Goal: Transaction & Acquisition: Purchase product/service

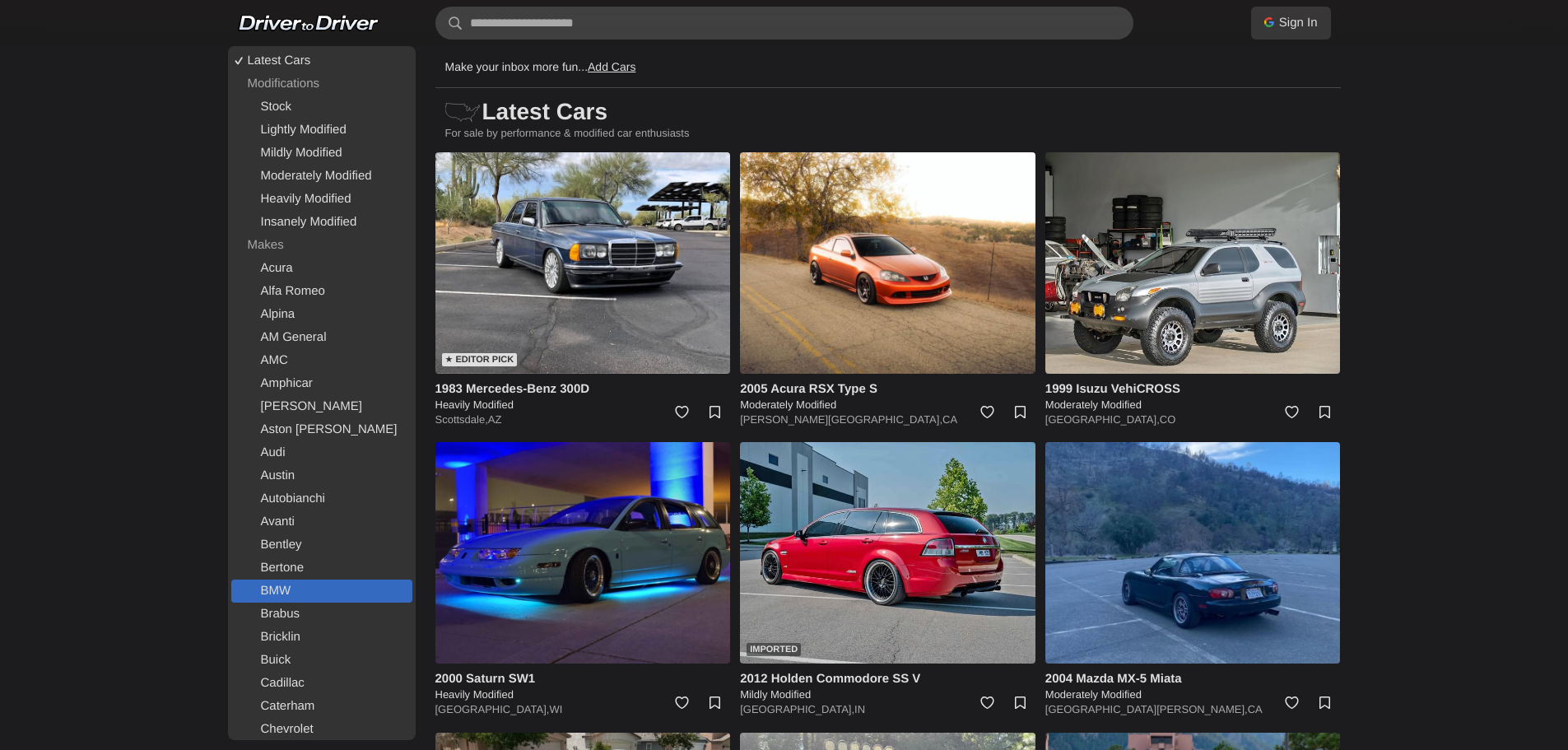
click at [275, 588] on link "BMW" at bounding box center [321, 591] width 181 height 23
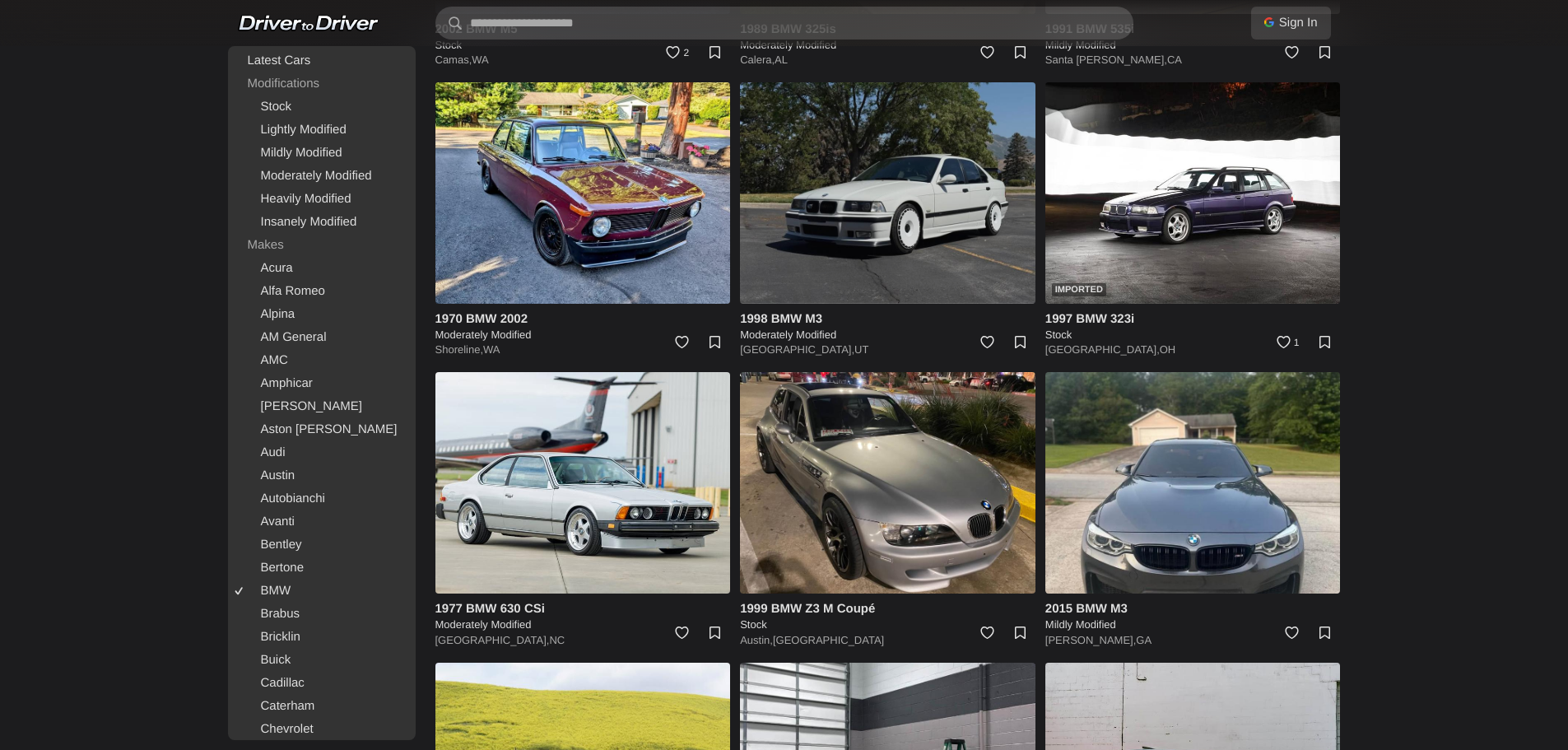
scroll to position [988, 0]
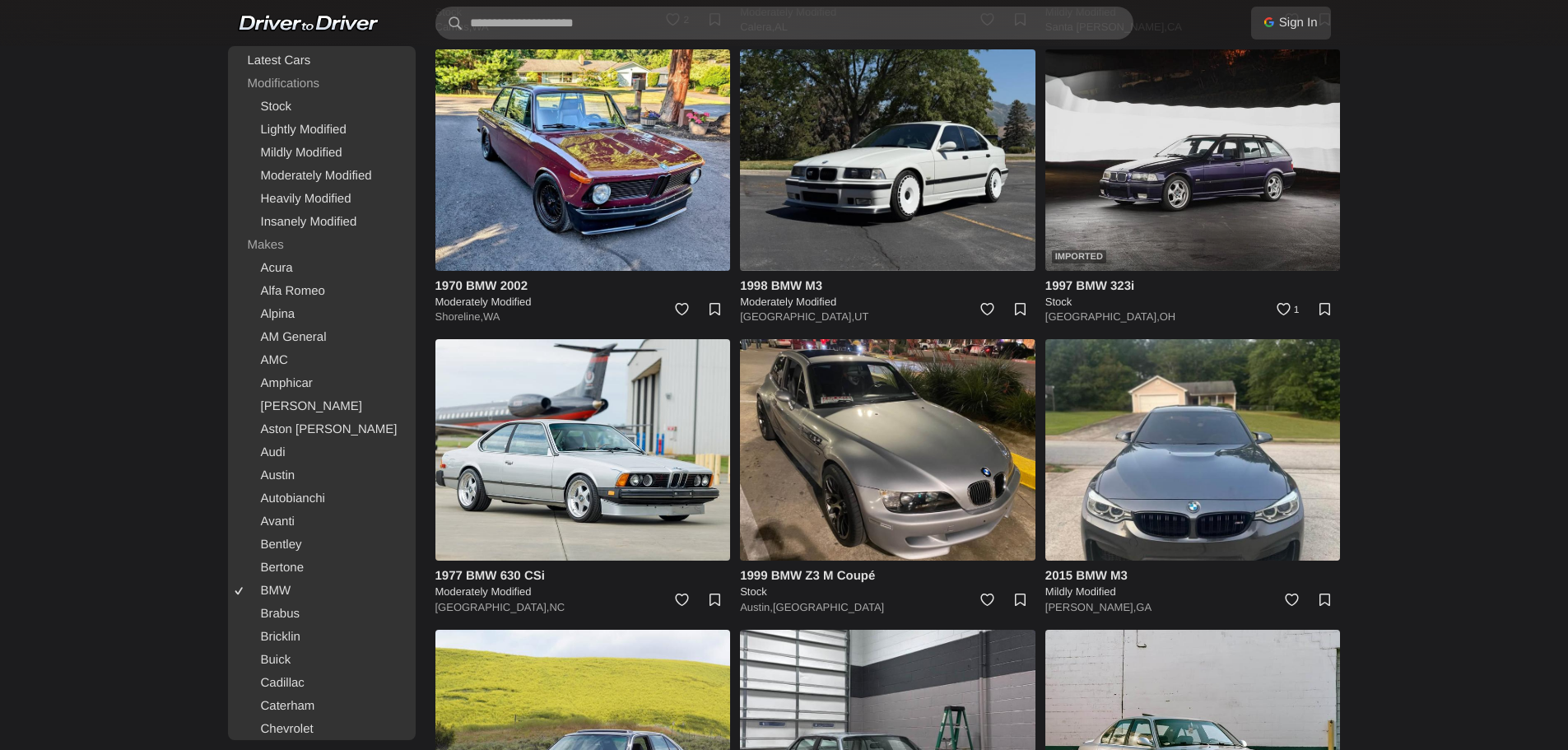
click at [1206, 219] on img at bounding box center [1193, 160] width 296 height 221
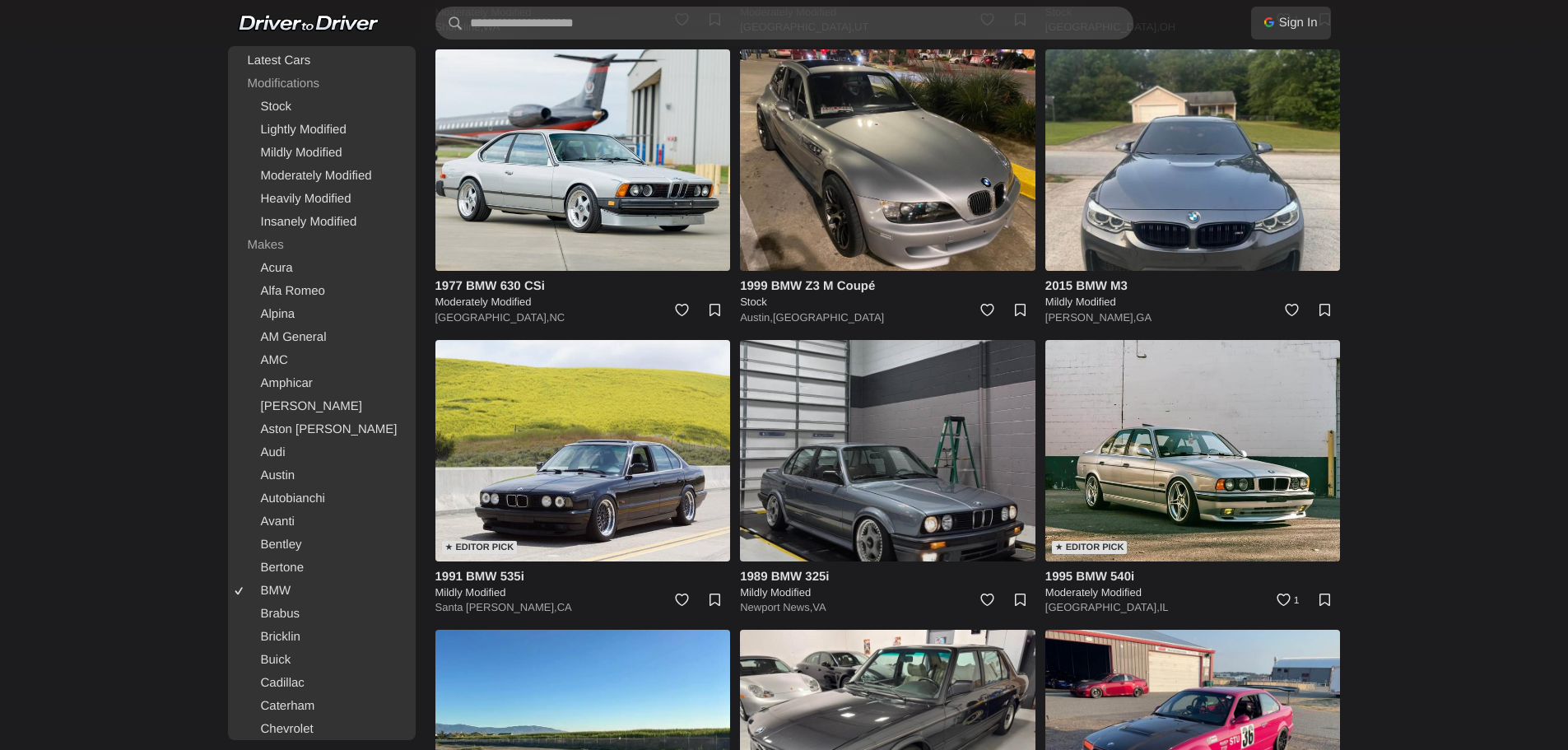
scroll to position [1070, 0]
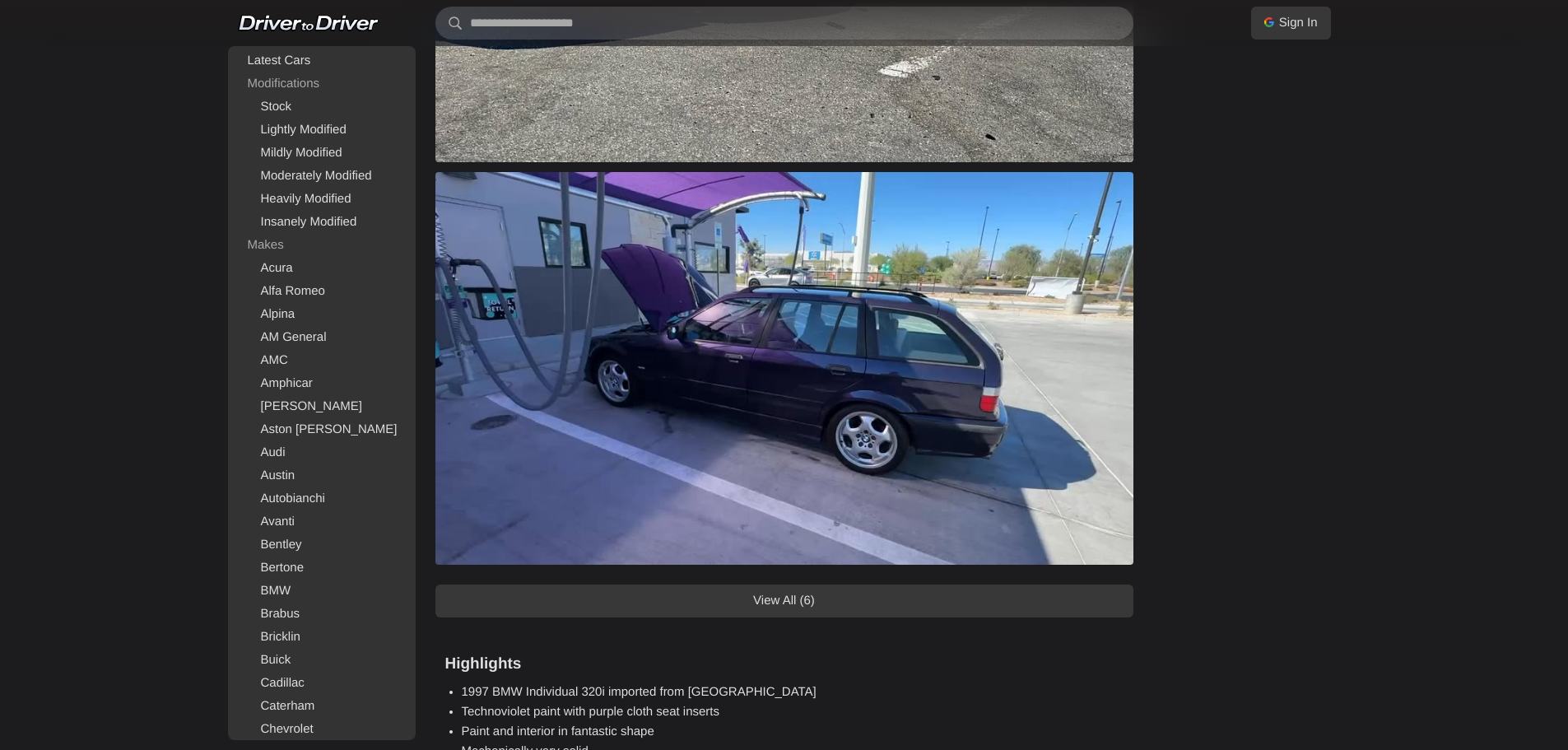
scroll to position [1316, 0]
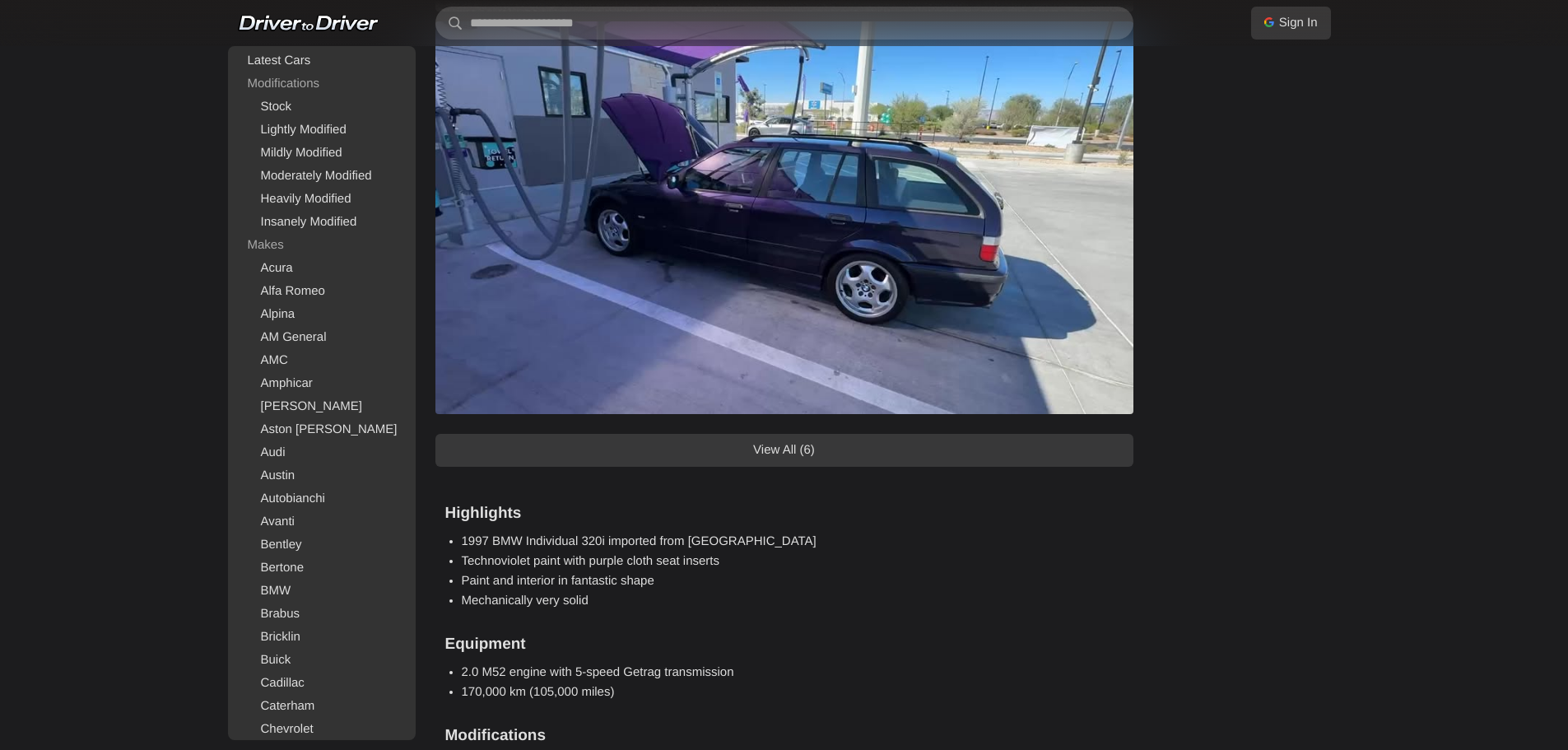
click at [806, 446] on link "View All (6)" at bounding box center [784, 449] width 698 height 33
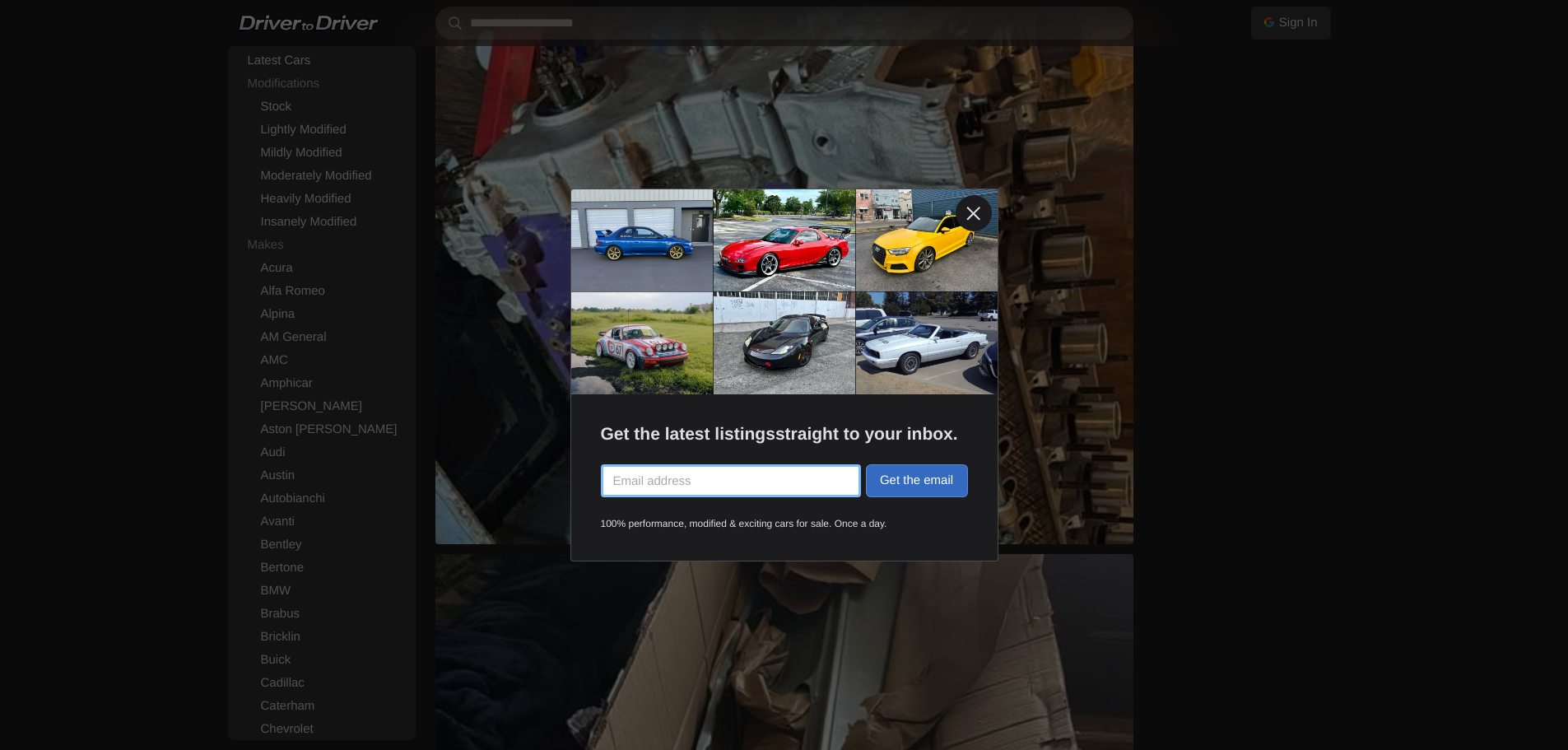
scroll to position [2222, 0]
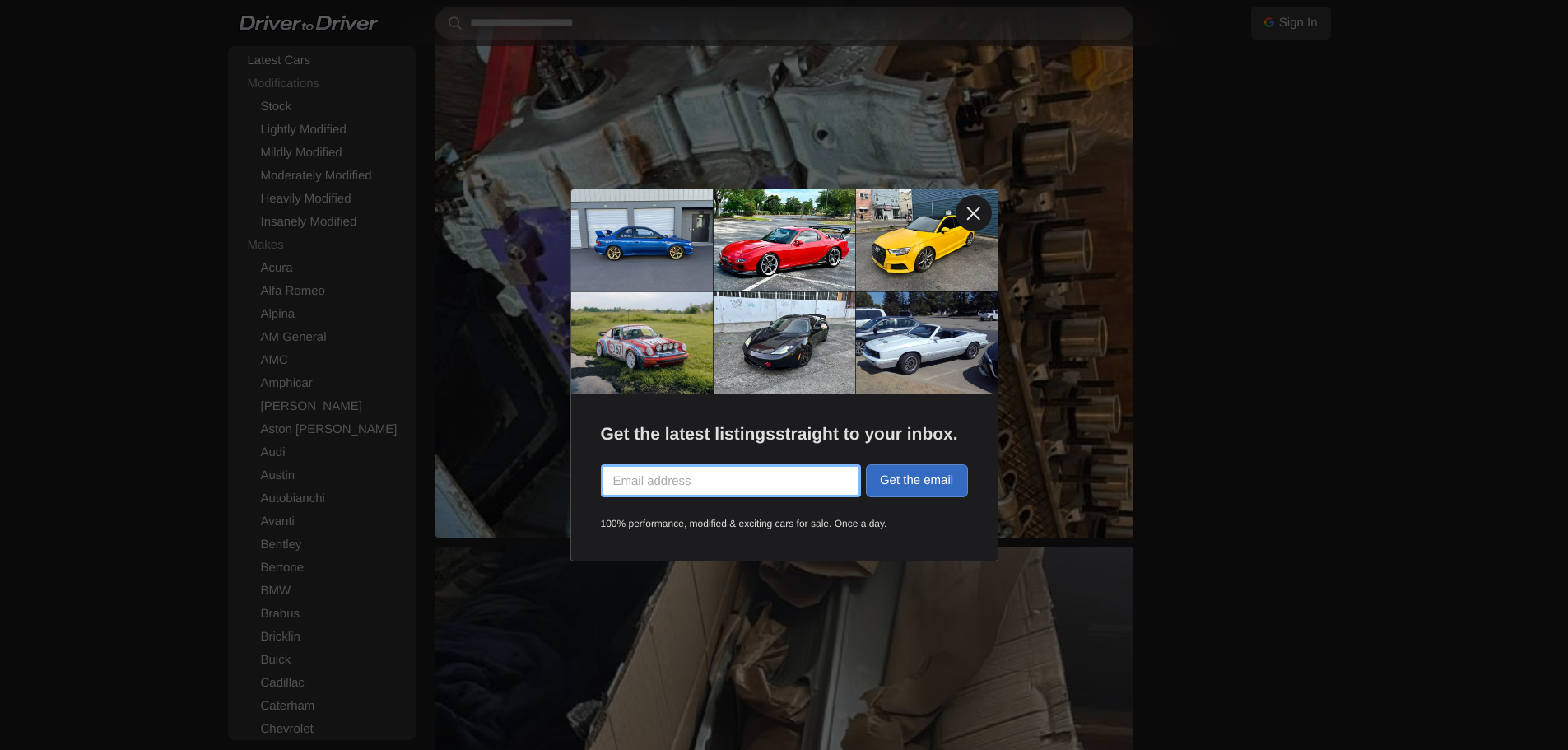
click at [984, 214] on link at bounding box center [973, 213] width 37 height 37
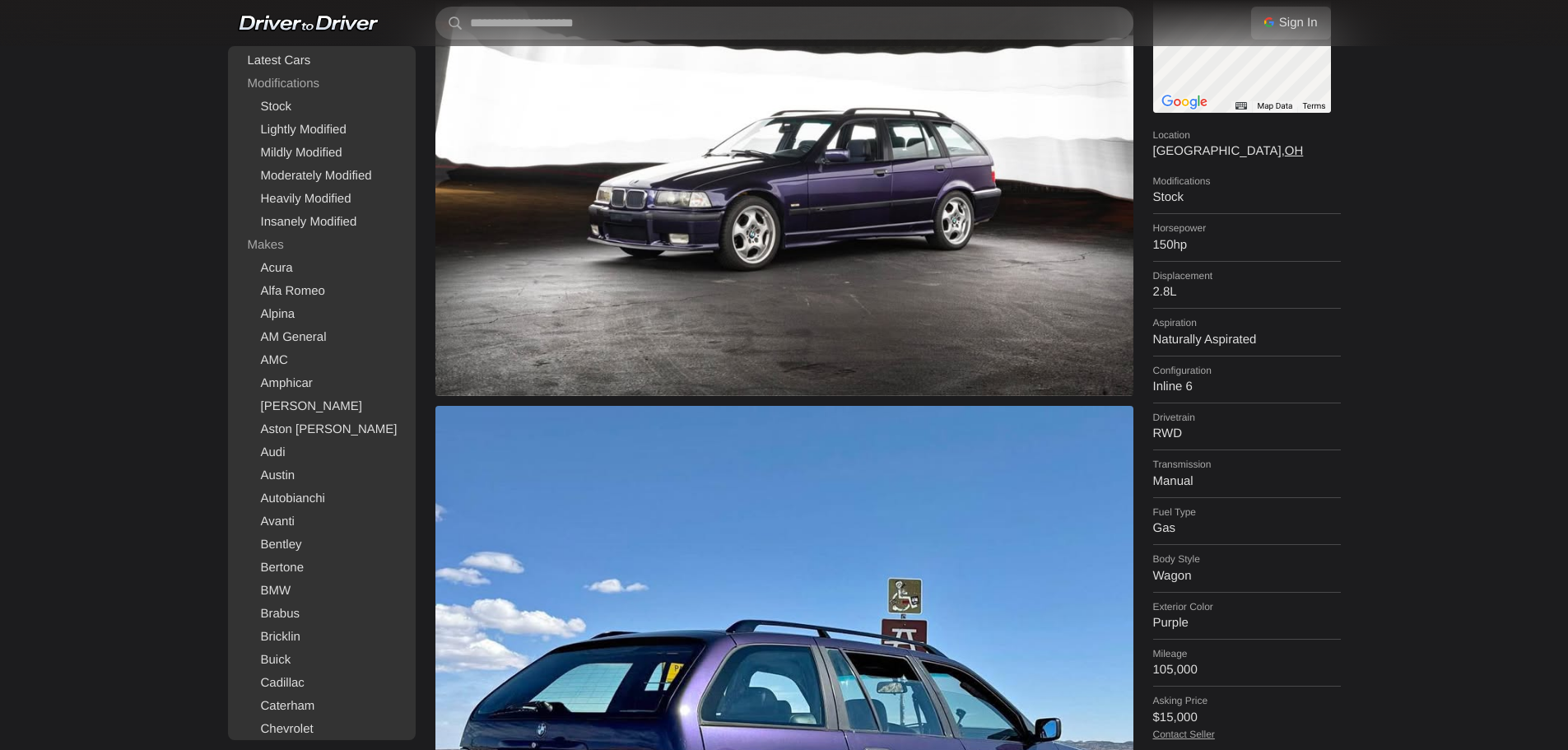
scroll to position [82, 0]
